Goal: Information Seeking & Learning: Learn about a topic

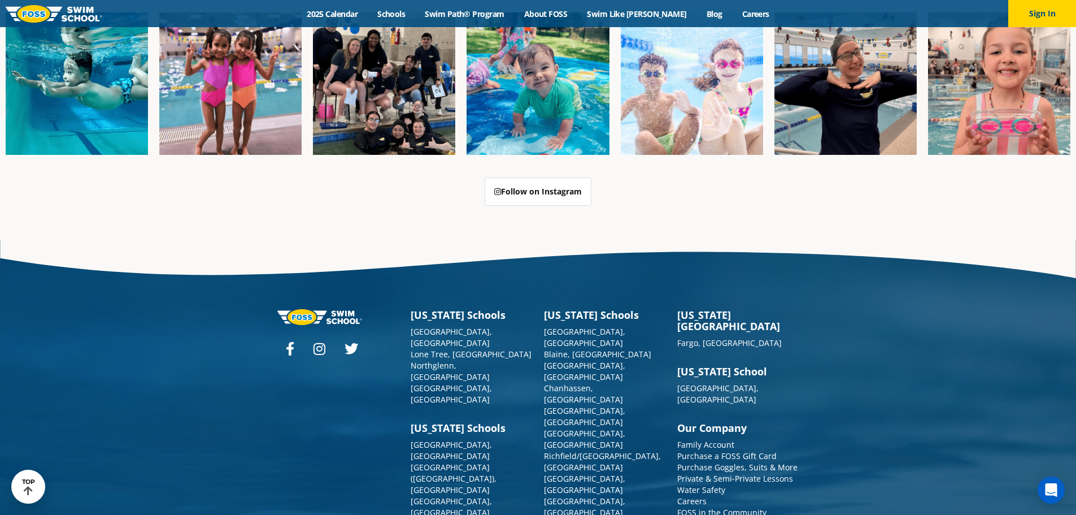
scroll to position [2911, 0]
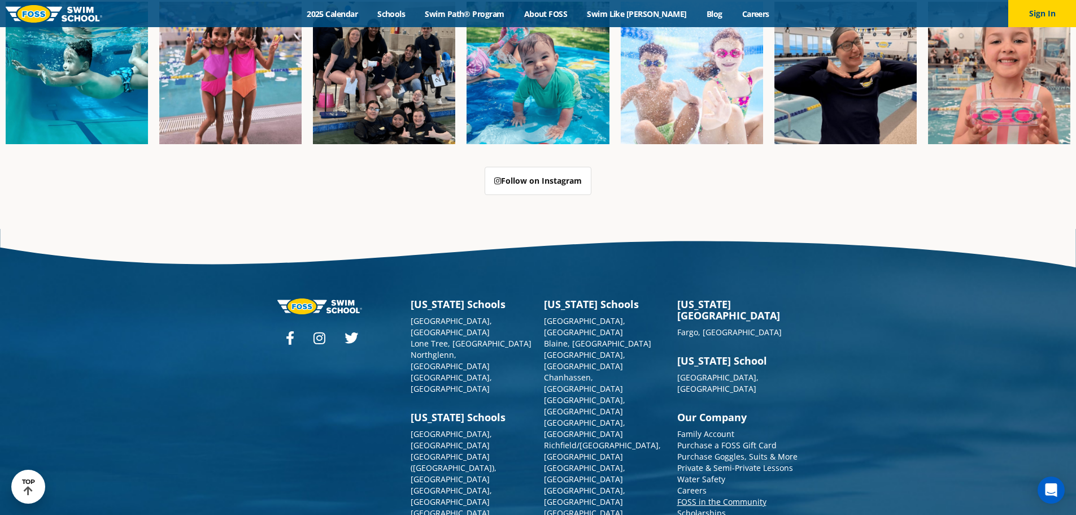
click at [728, 496] on link "FOSS in the Community" at bounding box center [722, 501] width 89 height 11
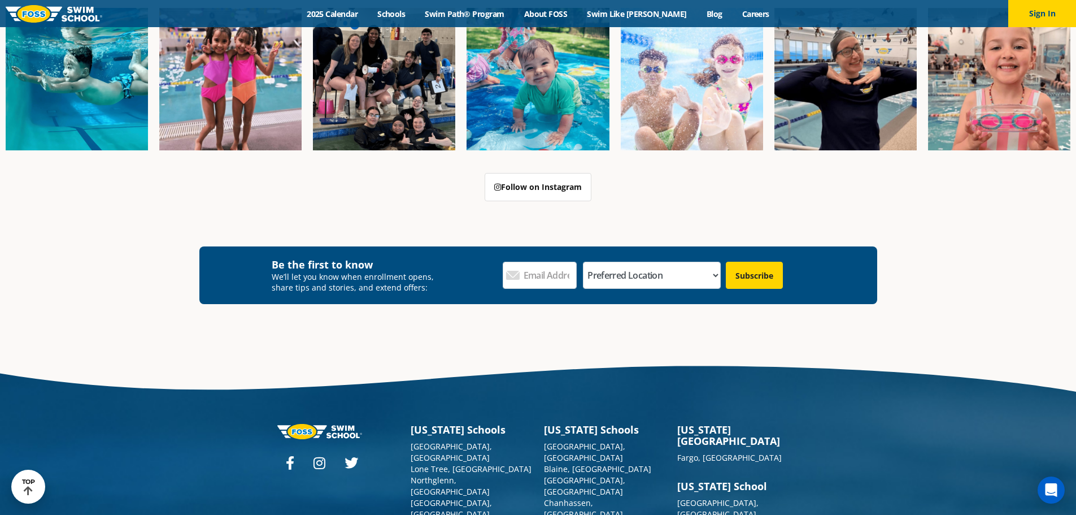
scroll to position [2202, 0]
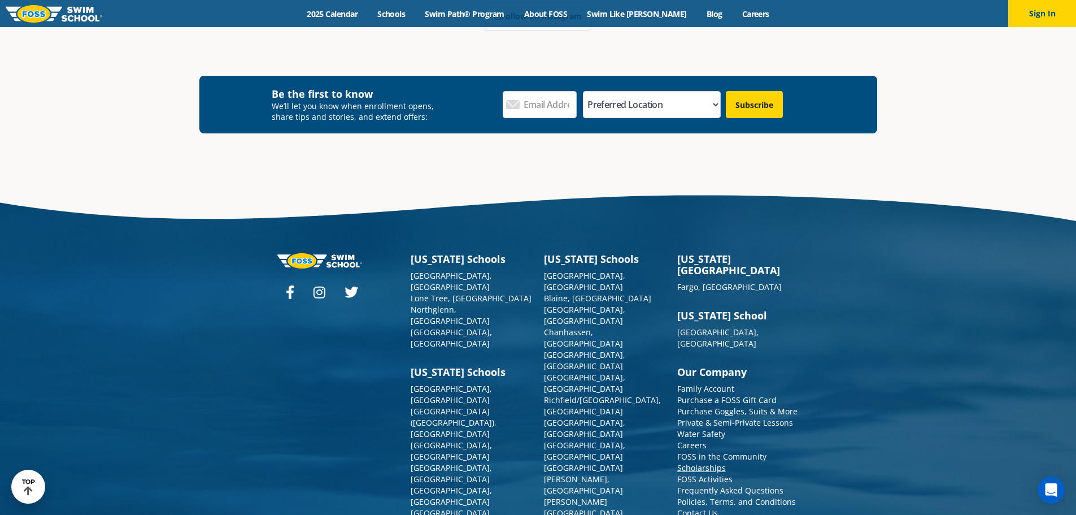
click at [711, 462] on link "Scholarships" at bounding box center [702, 467] width 49 height 11
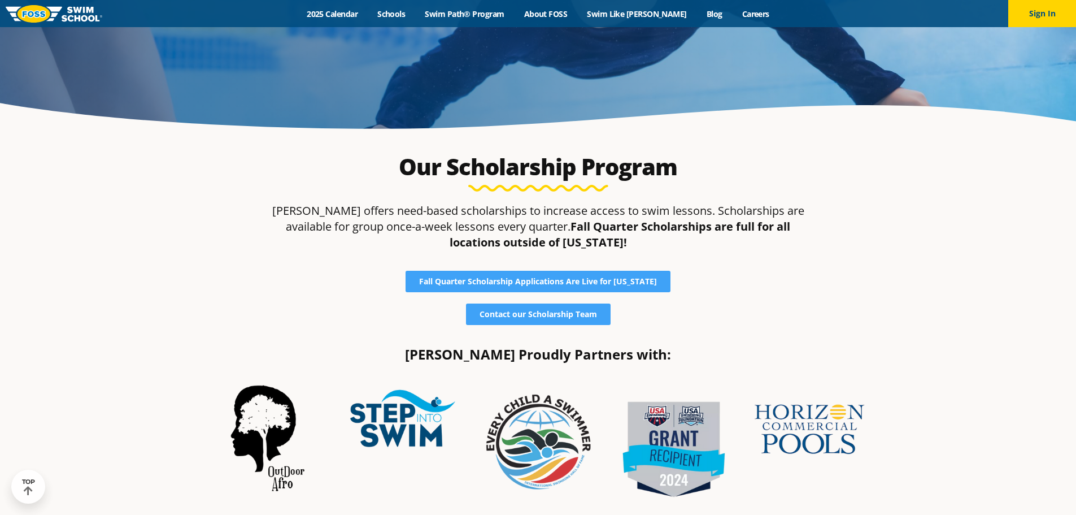
scroll to position [226, 0]
